Goal: Navigation & Orientation: Find specific page/section

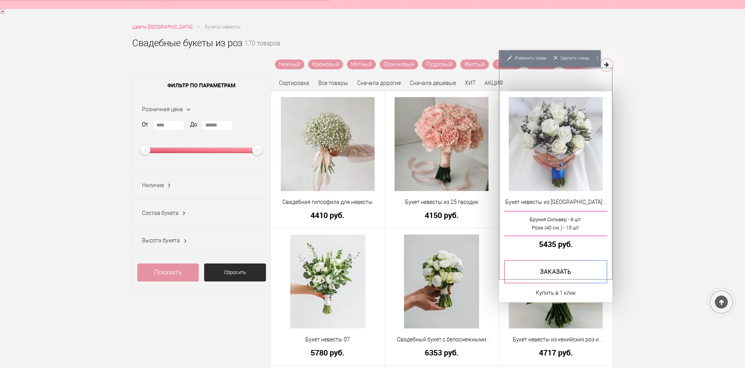
scroll to position [78, 0]
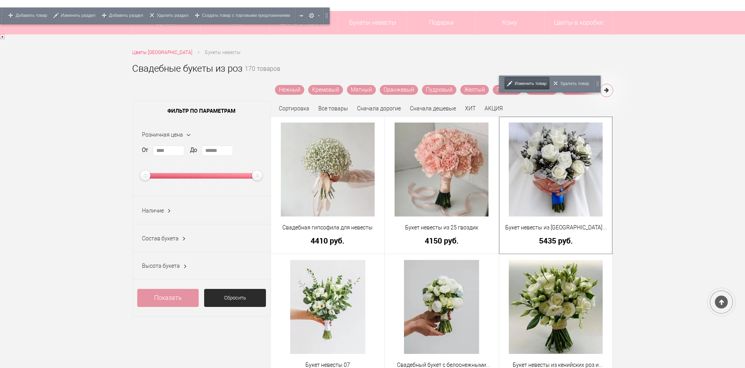
click at [530, 79] on span "Изменить товар" at bounding box center [531, 83] width 32 height 16
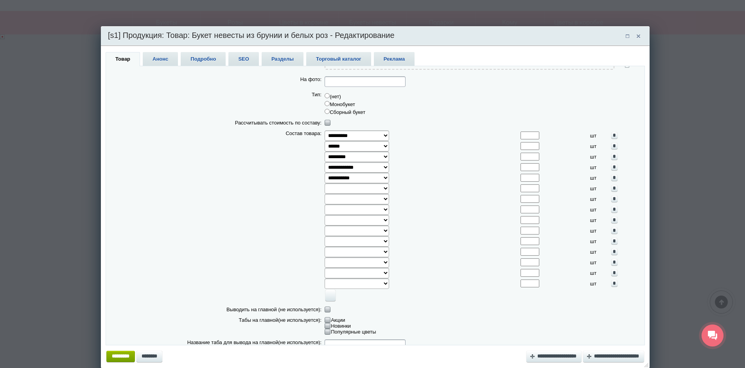
scroll to position [1296, 0]
